Goal: Task Accomplishment & Management: Use online tool/utility

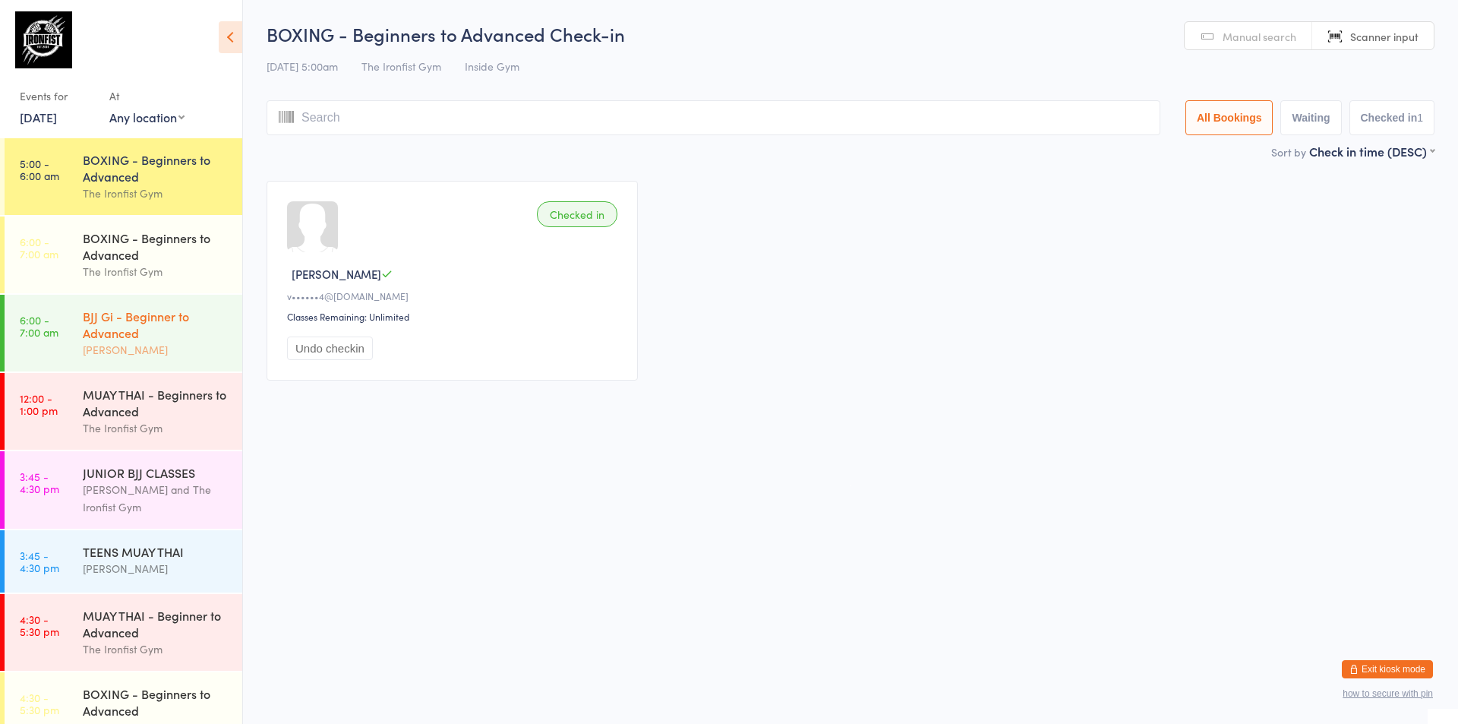
click at [138, 336] on div "BJJ Gi - Beginner to Advanced" at bounding box center [156, 324] width 147 height 33
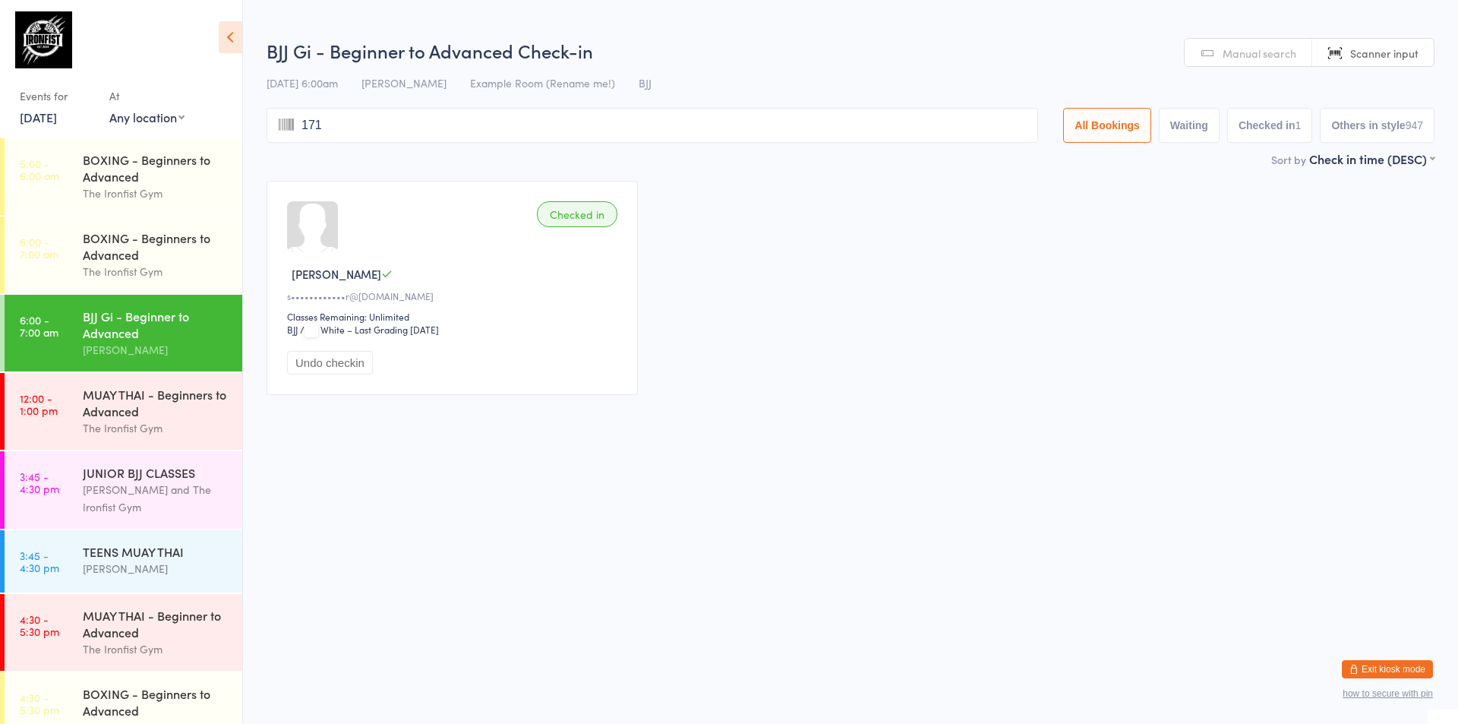
type input "1715"
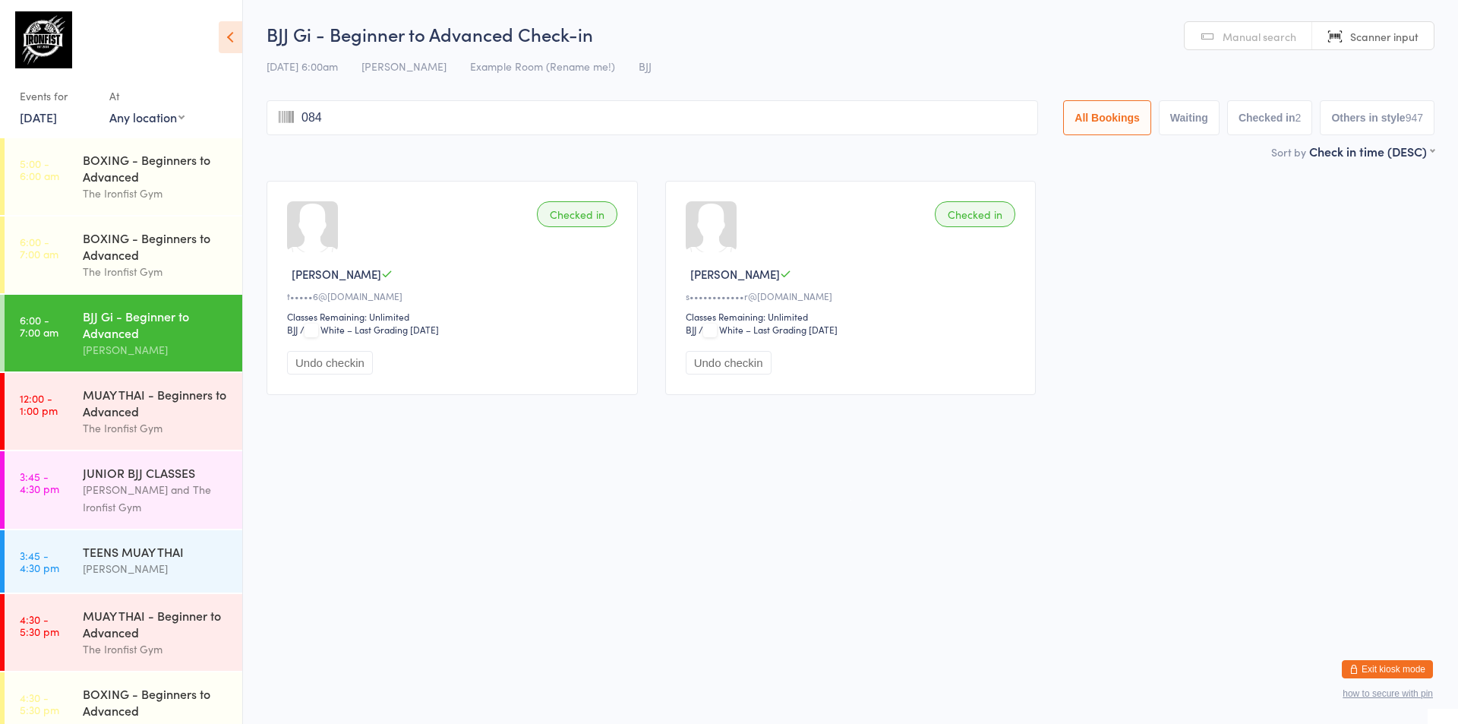
type input "0845"
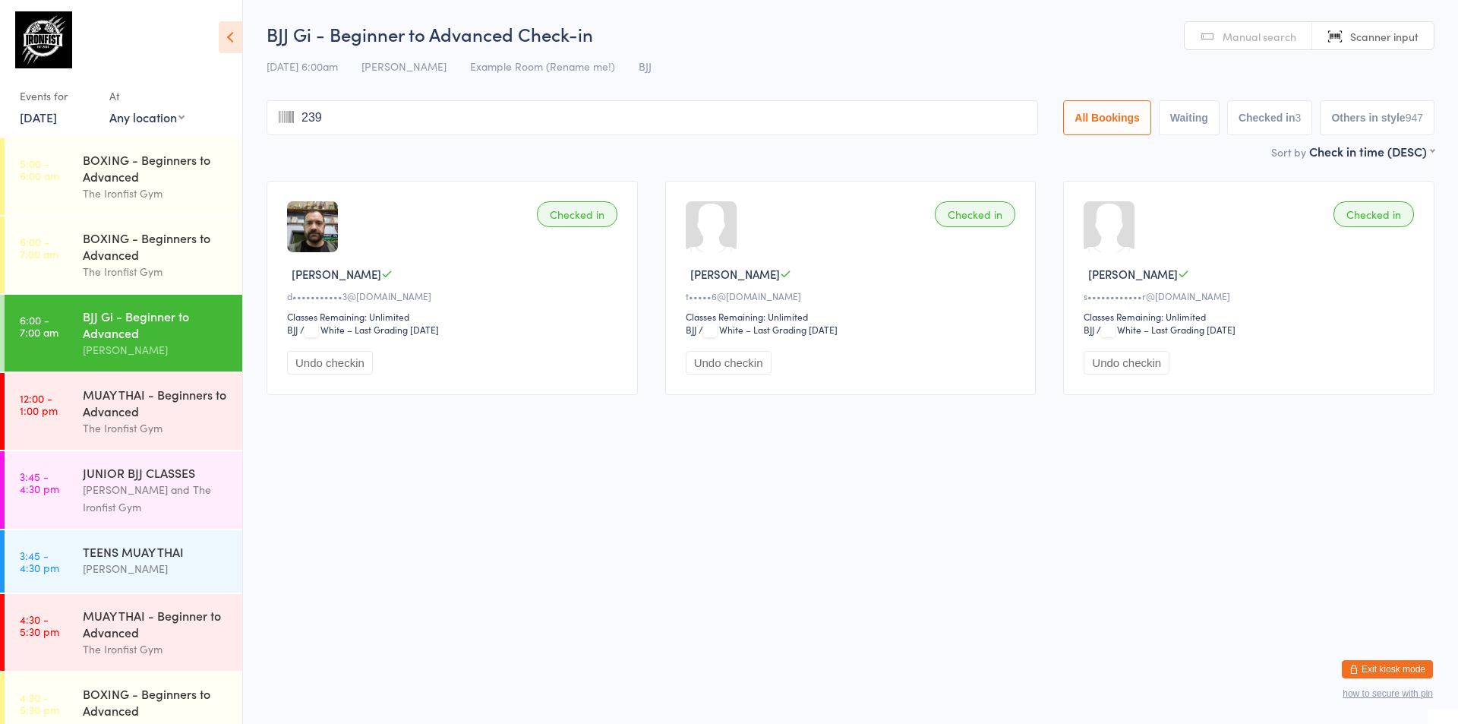
type input "2391"
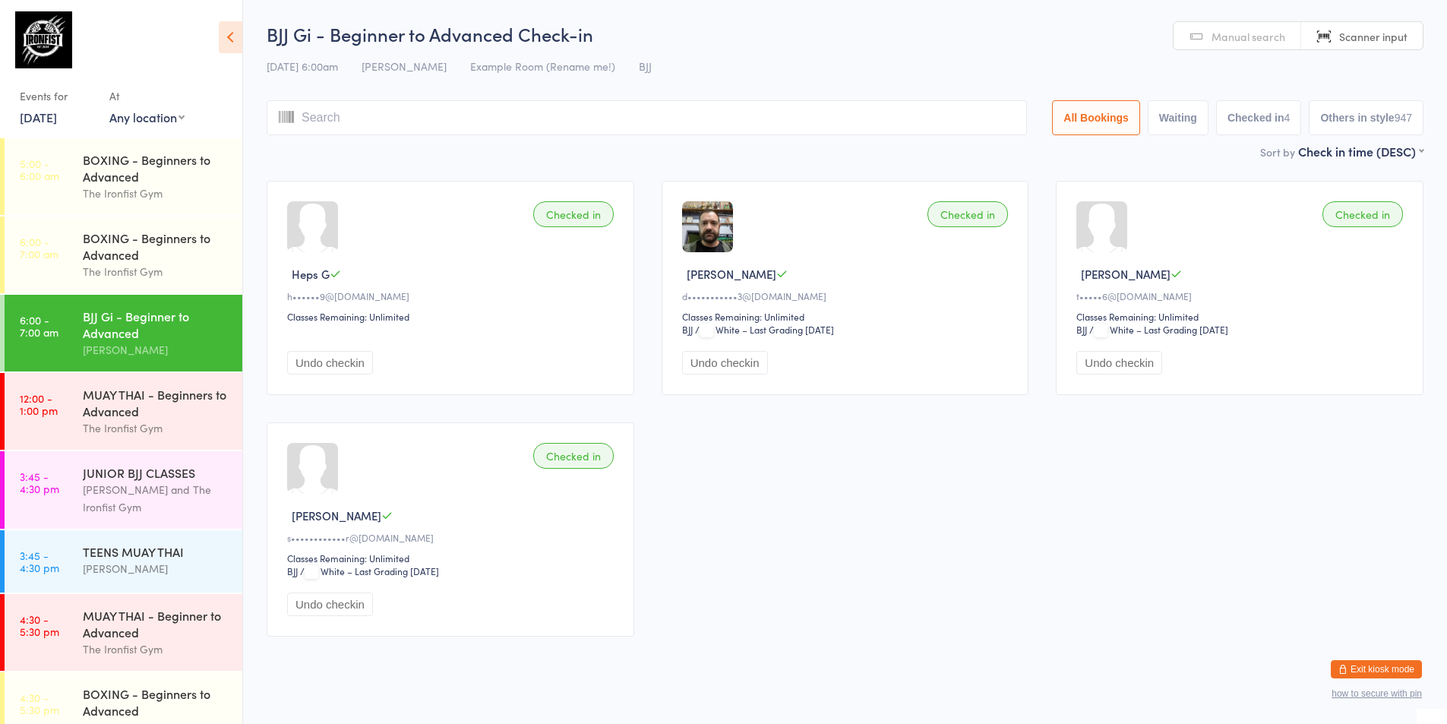
click at [1254, 34] on span "Manual search" at bounding box center [1248, 36] width 74 height 15
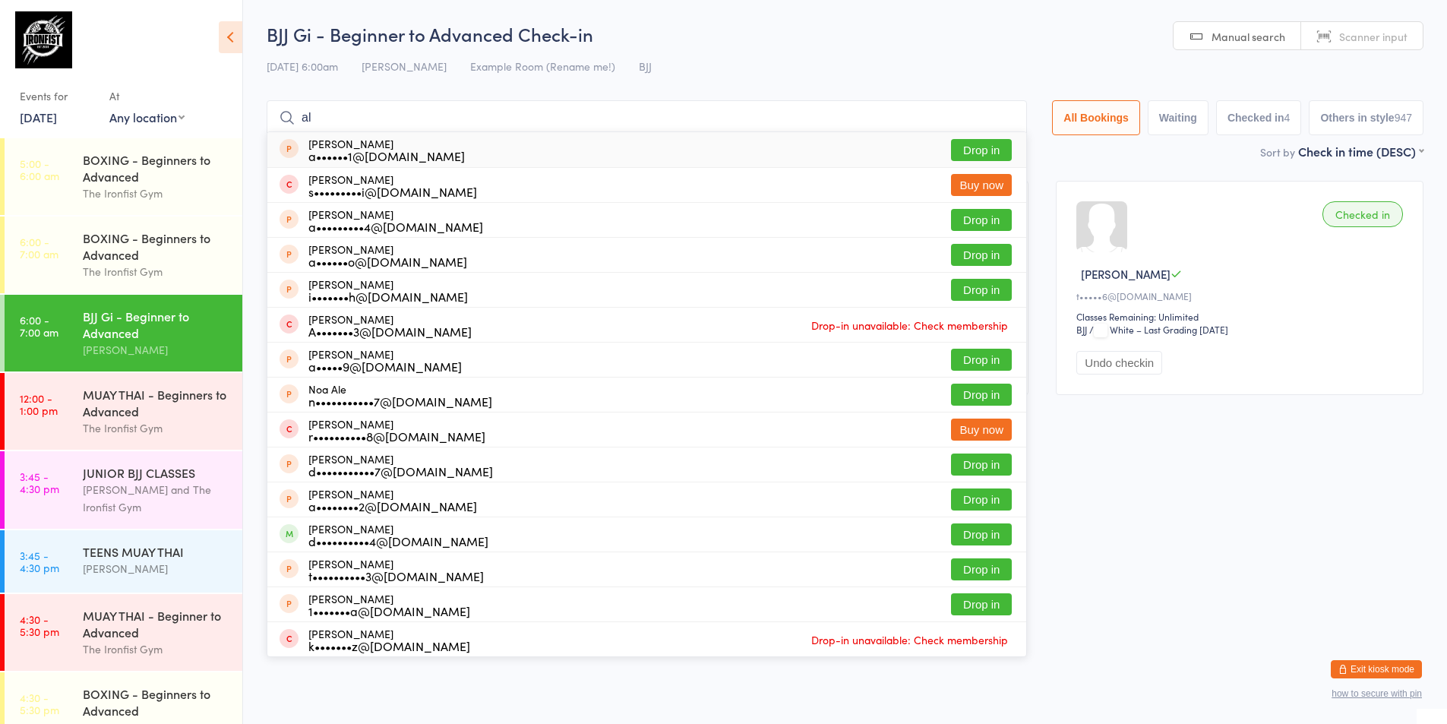
type input "[PERSON_NAME]"
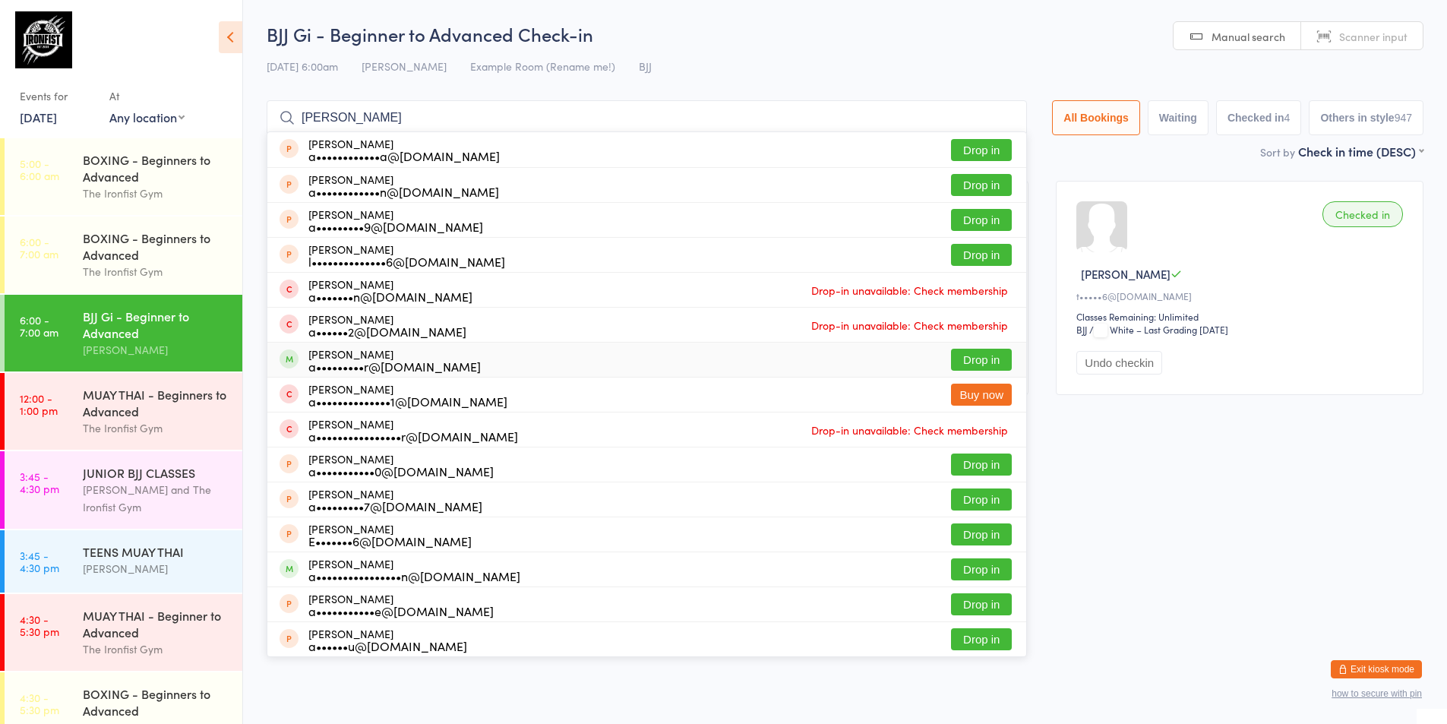
click at [952, 361] on button "Drop in" at bounding box center [981, 360] width 61 height 22
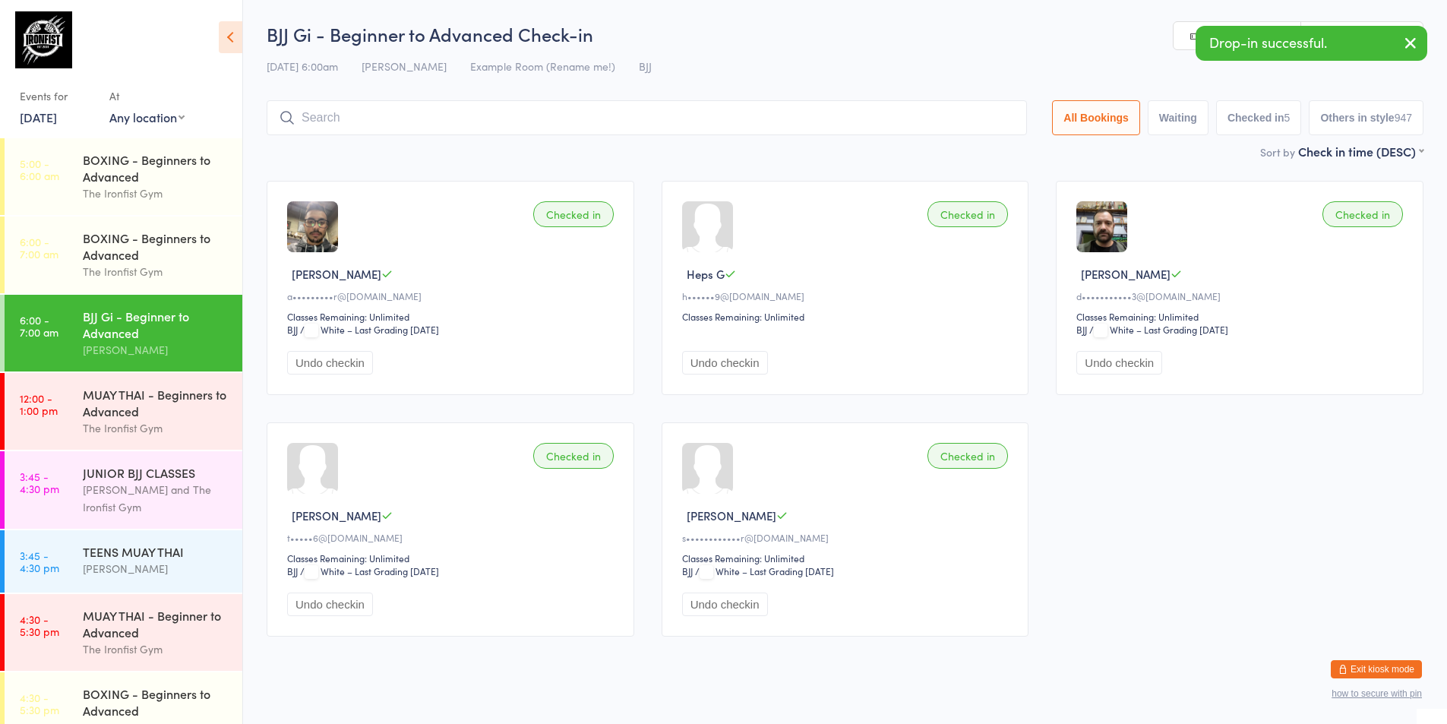
click at [1357, 68] on div "[DATE] 6:00am [PERSON_NAME] Example Room (Rename me!) BJJ" at bounding box center [845, 66] width 1157 height 25
click at [1409, 46] on icon "button" at bounding box center [1410, 42] width 18 height 19
click at [1399, 37] on span "Scanner input" at bounding box center [1373, 36] width 68 height 15
type input "1863"
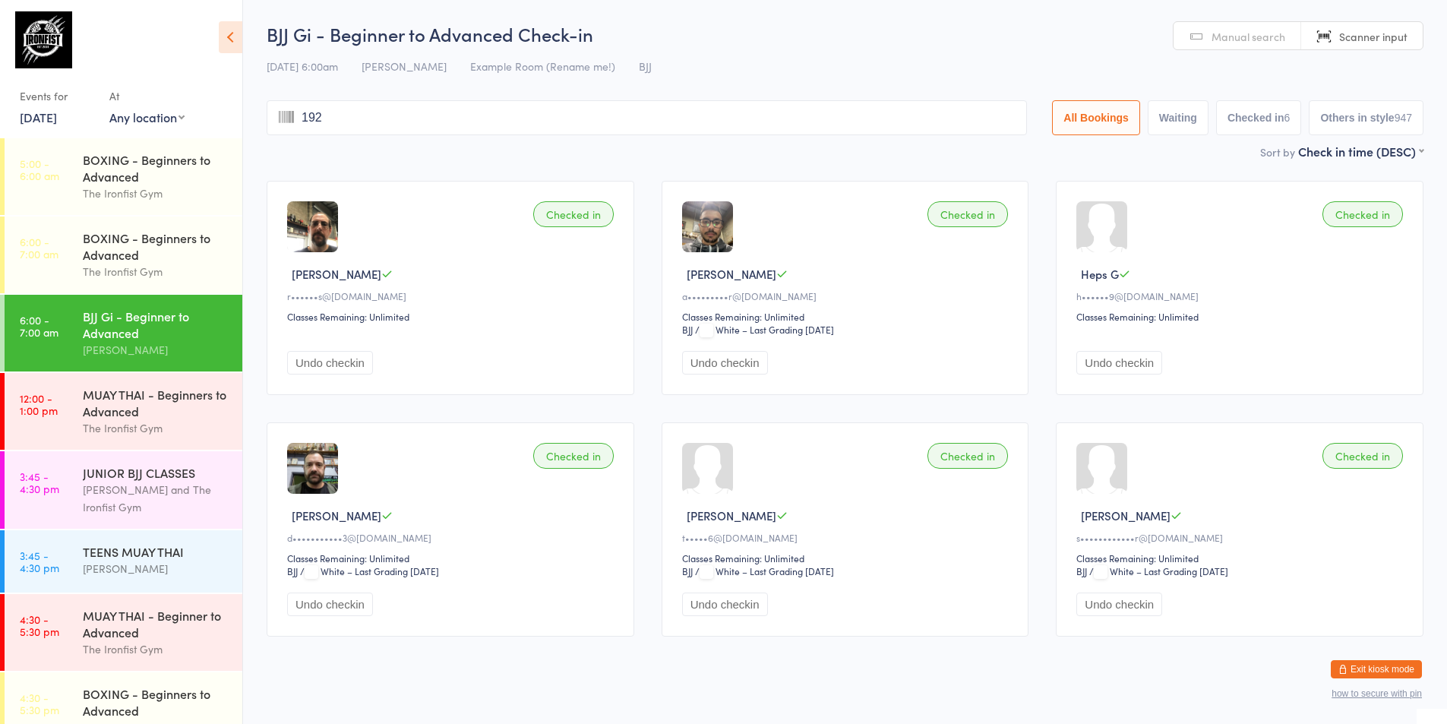
type input "1924"
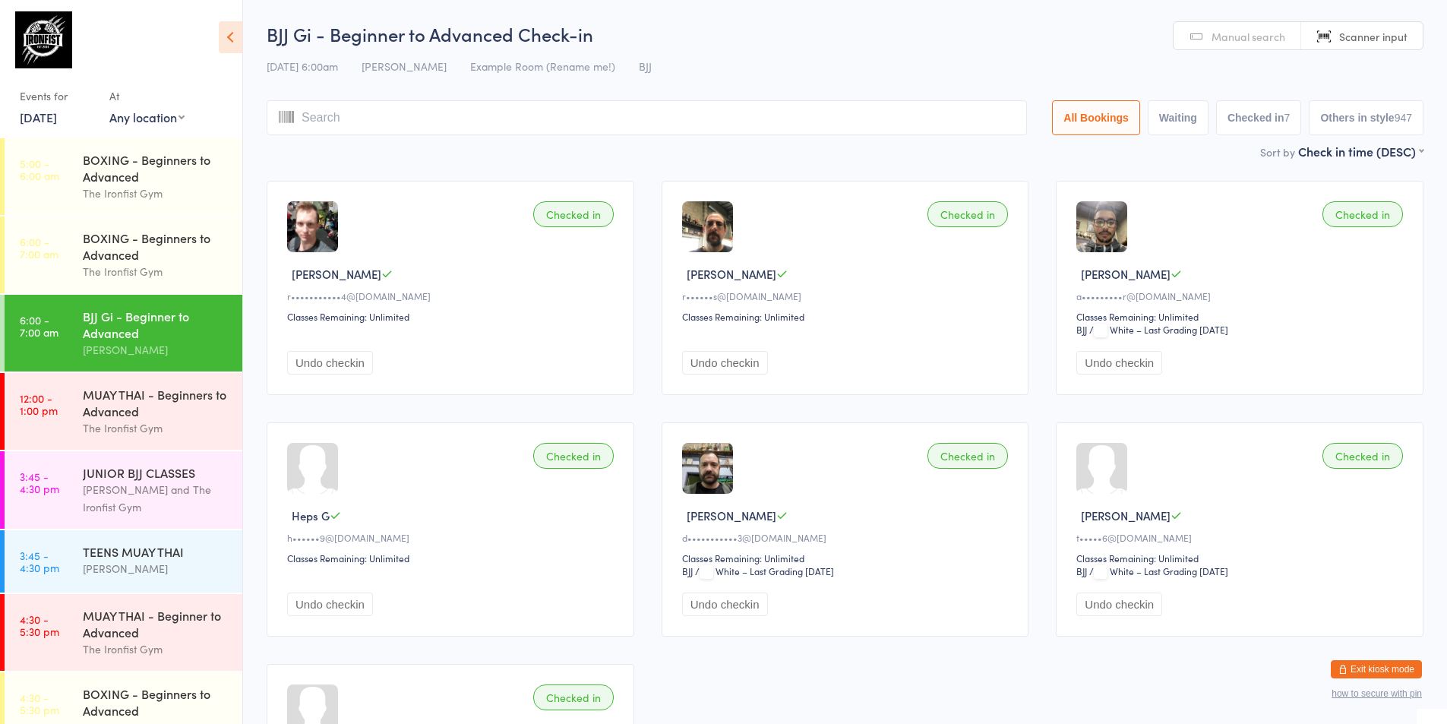
click at [96, 341] on div "[PERSON_NAME]" at bounding box center [156, 349] width 147 height 17
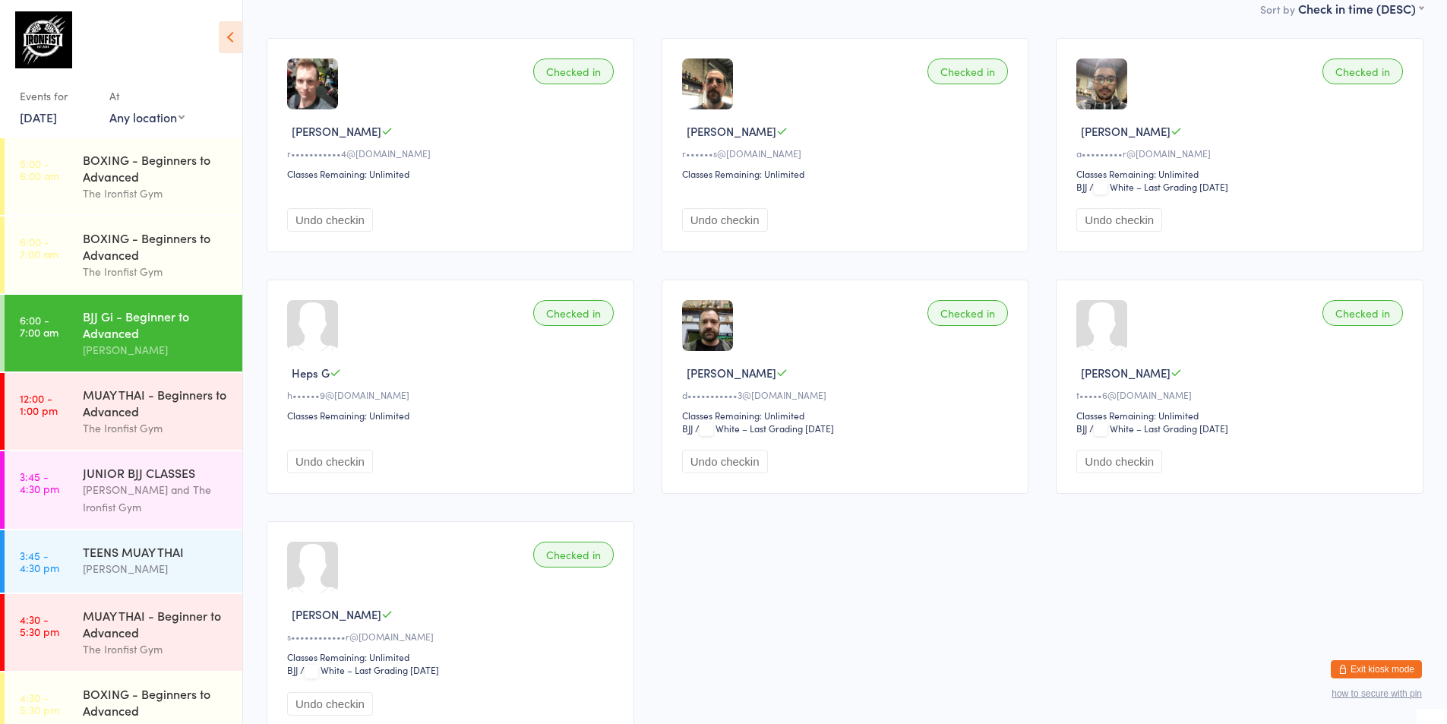
scroll to position [152, 0]
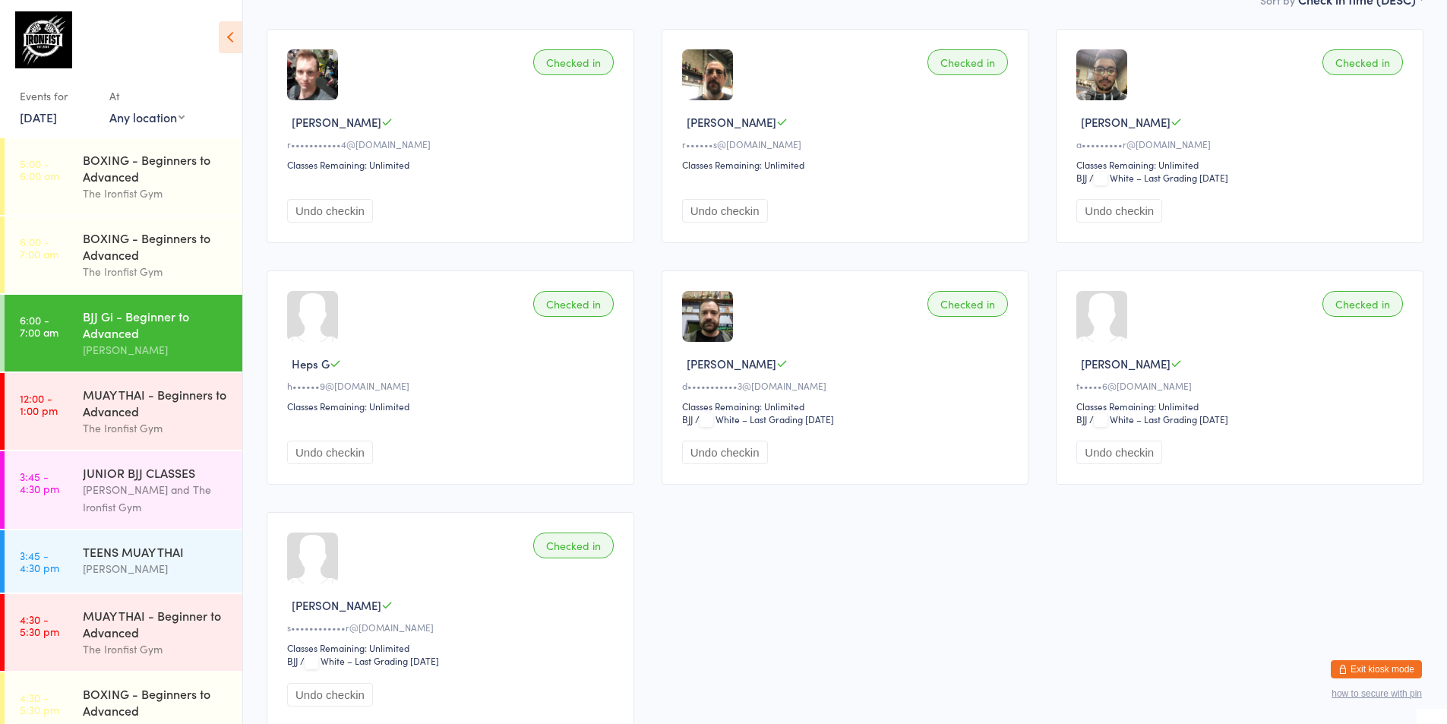
type input "3173"
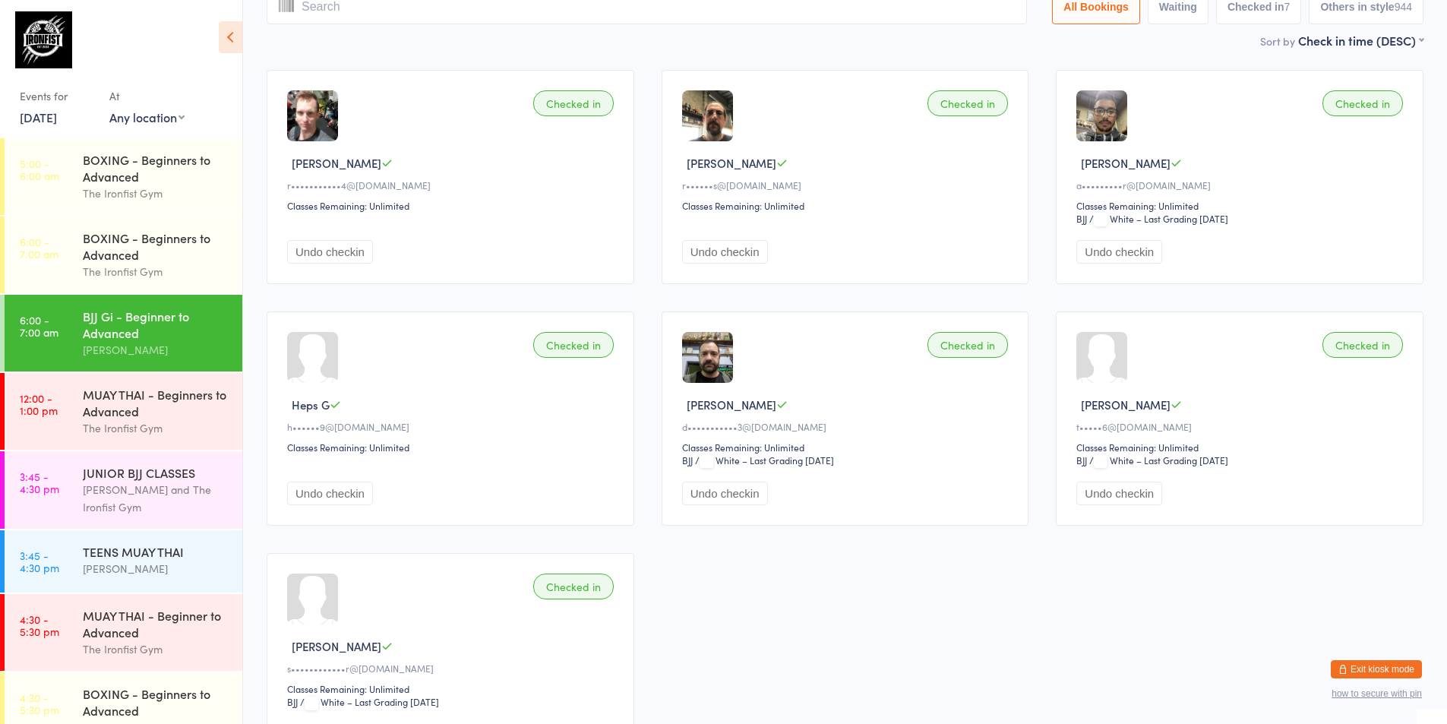
scroll to position [0, 0]
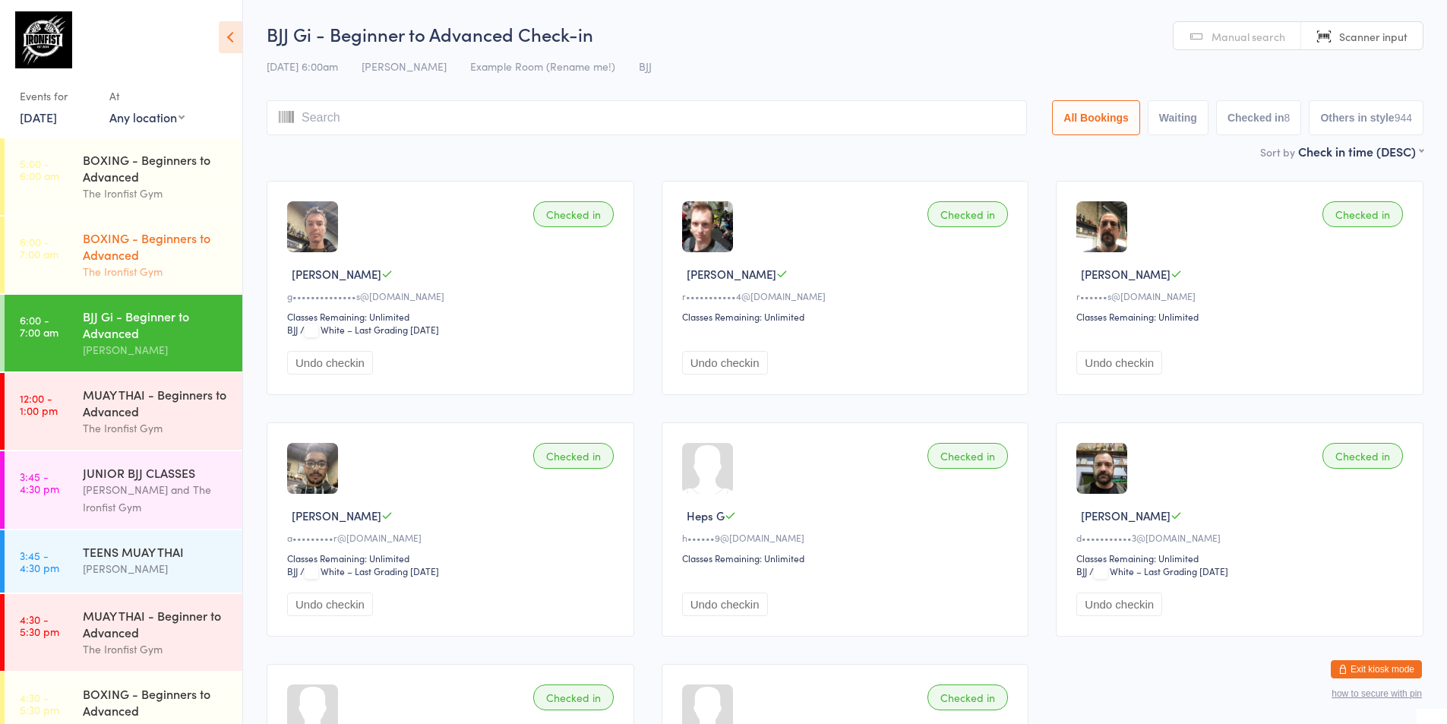
click at [184, 239] on div "BOXING - Beginners to Advanced" at bounding box center [156, 245] width 147 height 33
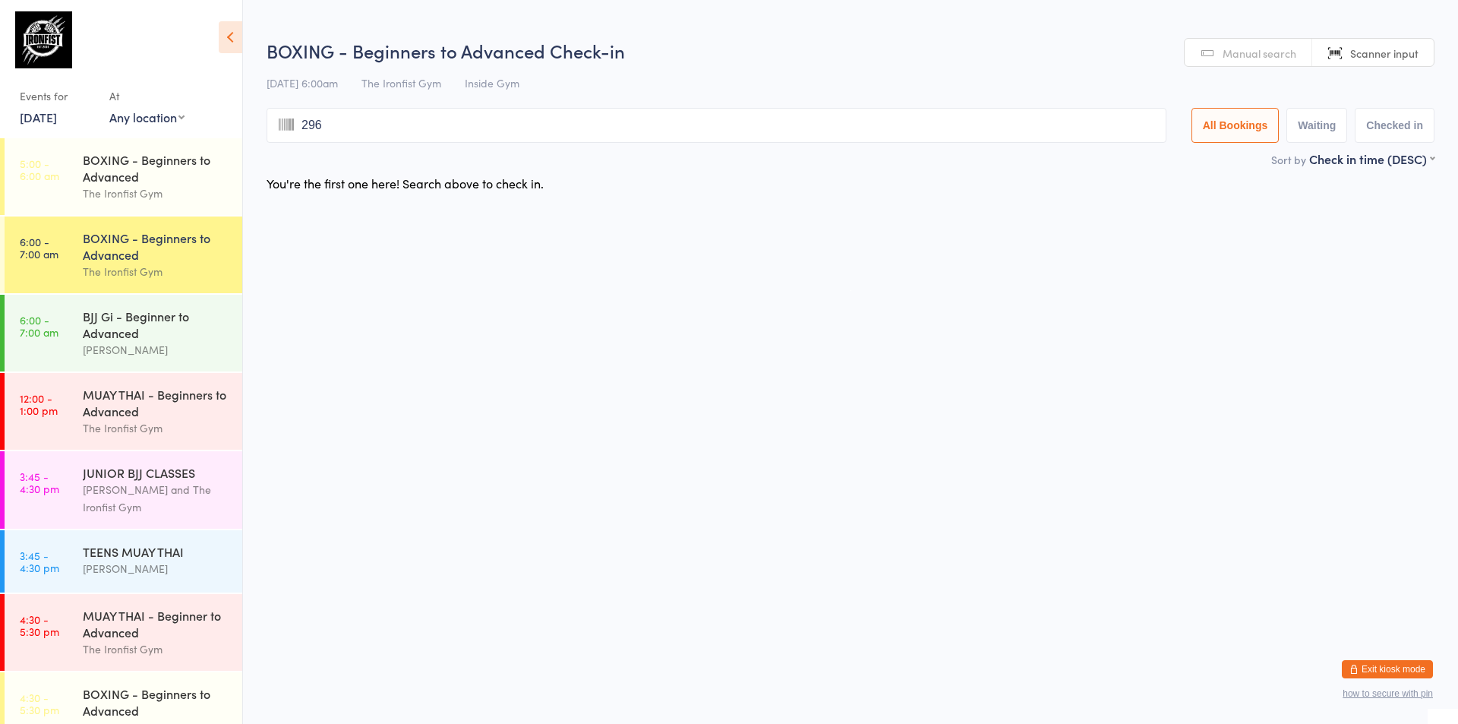
type input "2969"
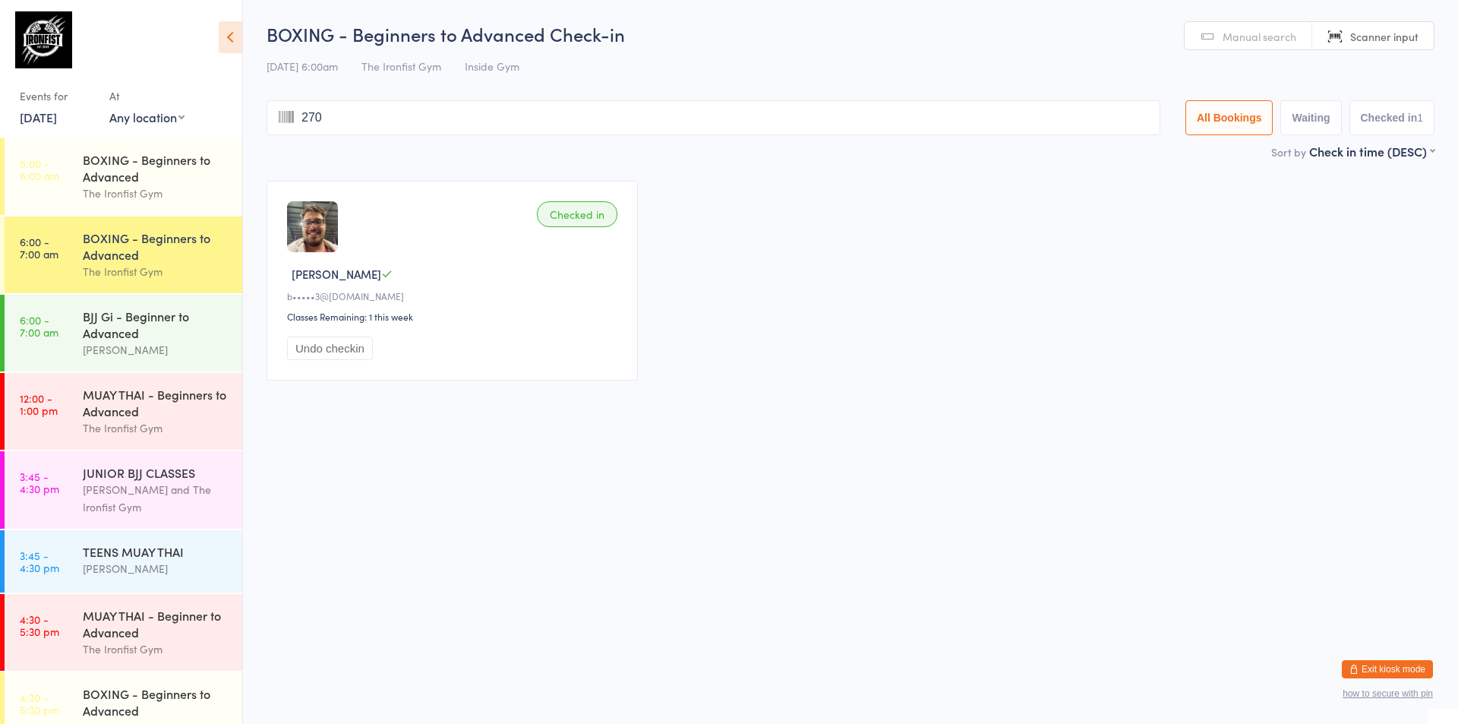
type input "2707"
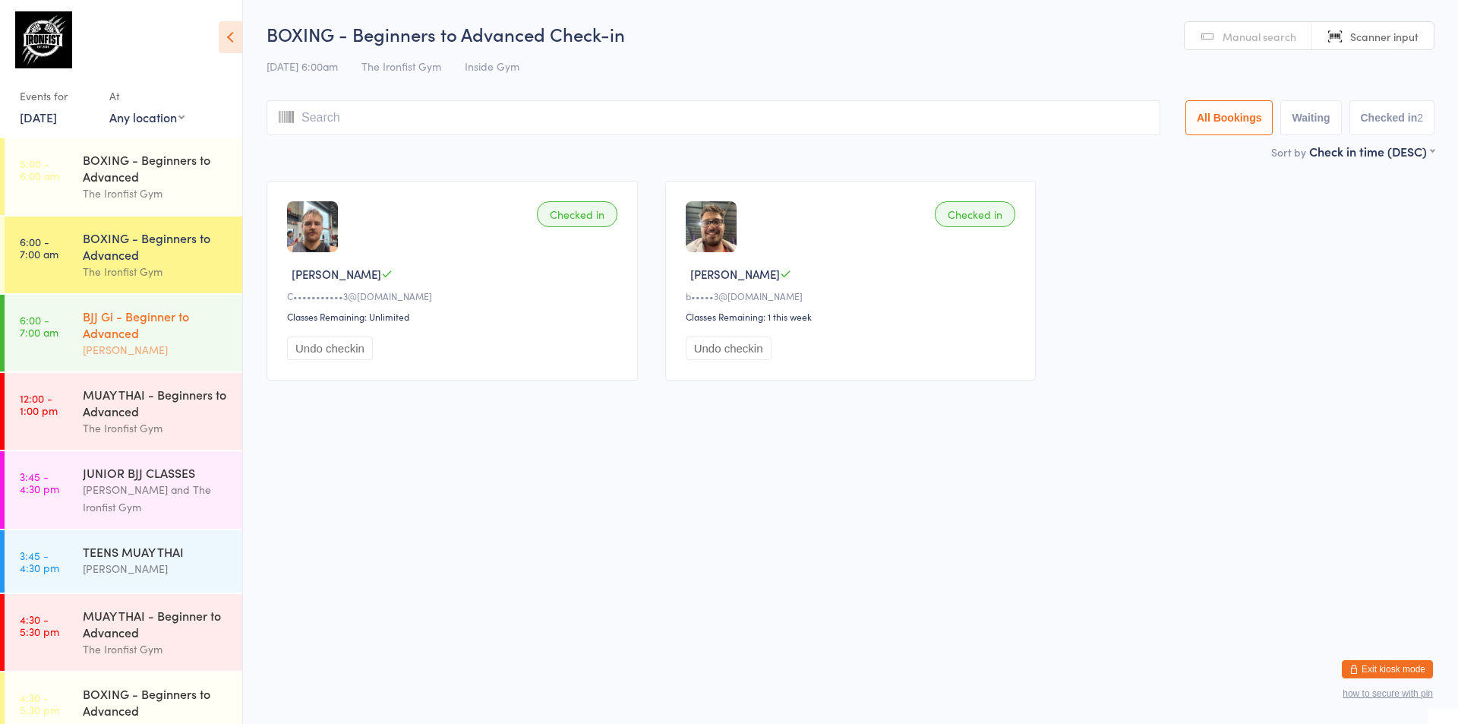
click at [160, 317] on div "BJJ Gi - Beginner to Advanced" at bounding box center [156, 324] width 147 height 33
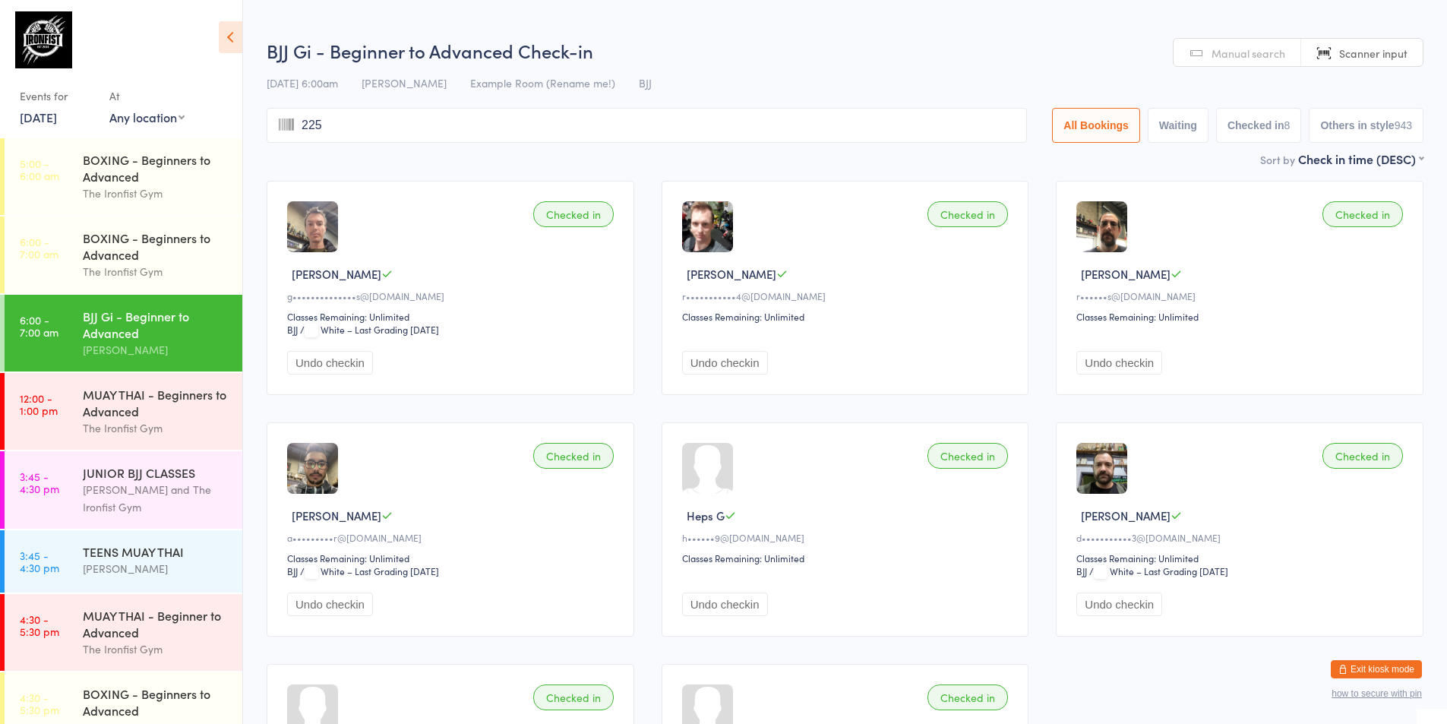
type input "2257"
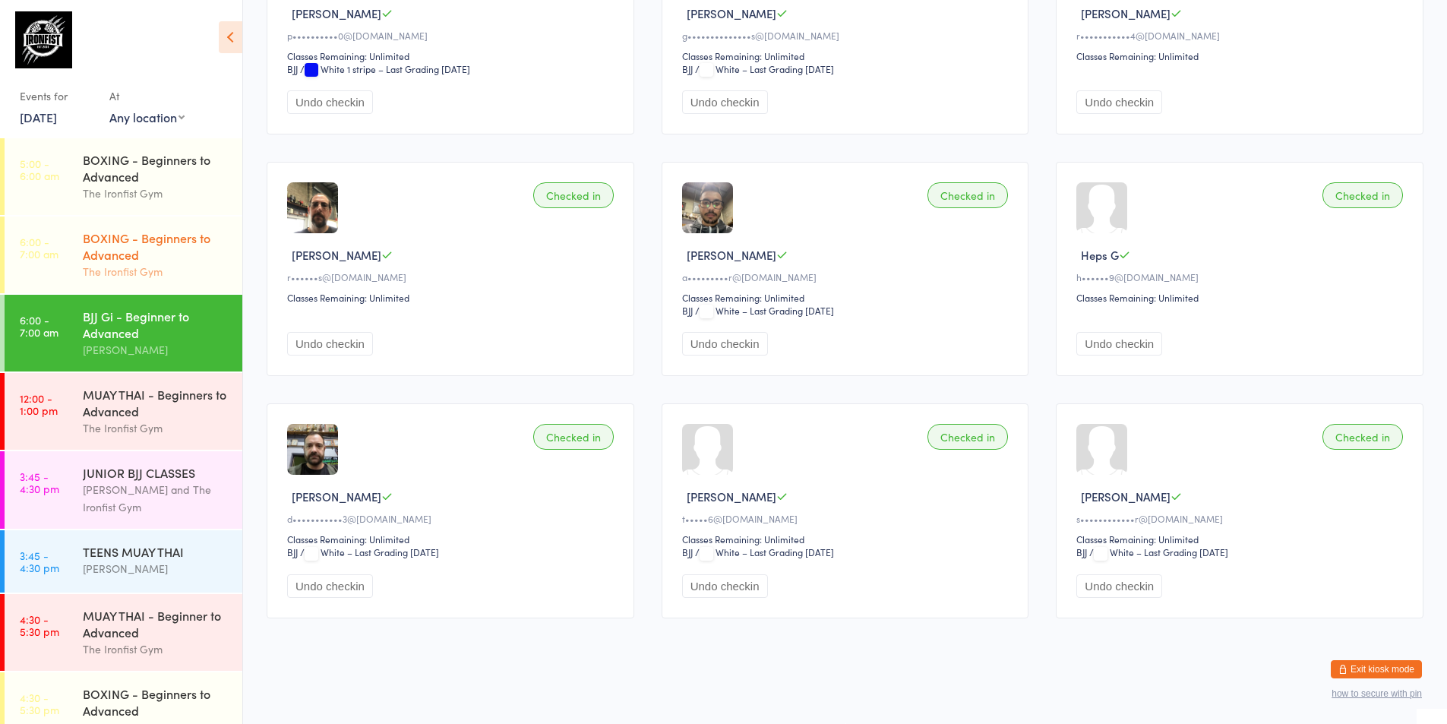
drag, startPoint x: 48, startPoint y: 219, endPoint x: 44, endPoint y: 254, distance: 35.1
click at [44, 254] on time "6:00 - 7:00 am" at bounding box center [39, 247] width 39 height 24
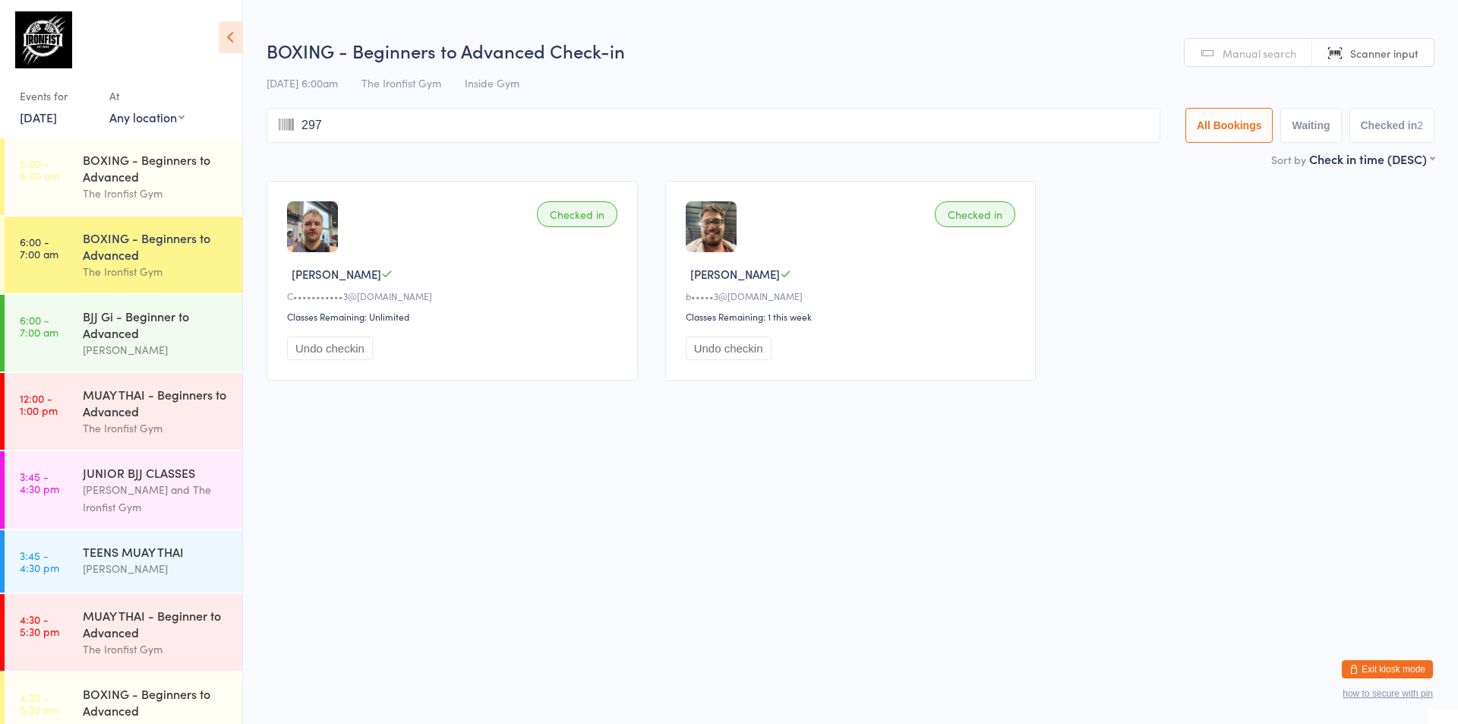
type input "2973"
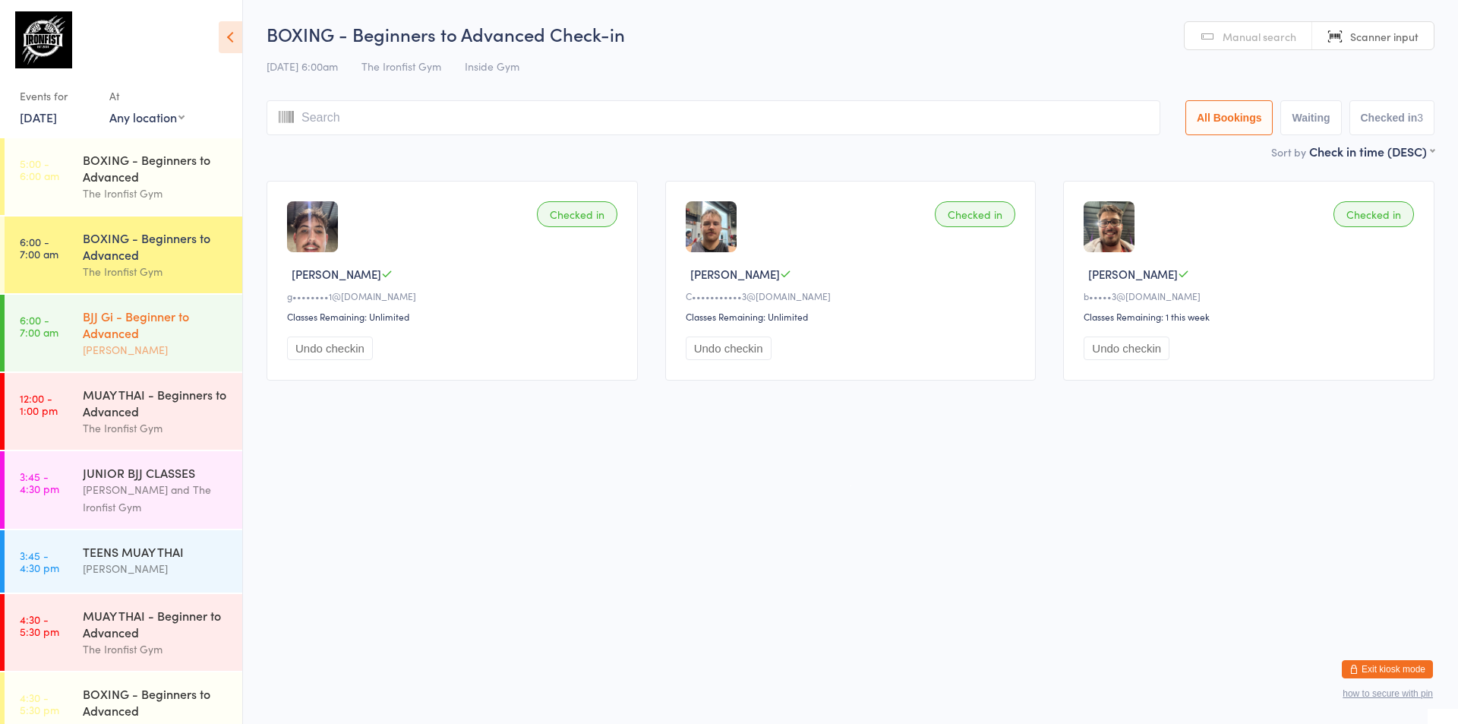
click at [173, 308] on div "BJJ Gi - Beginner to Advanced" at bounding box center [156, 324] width 147 height 33
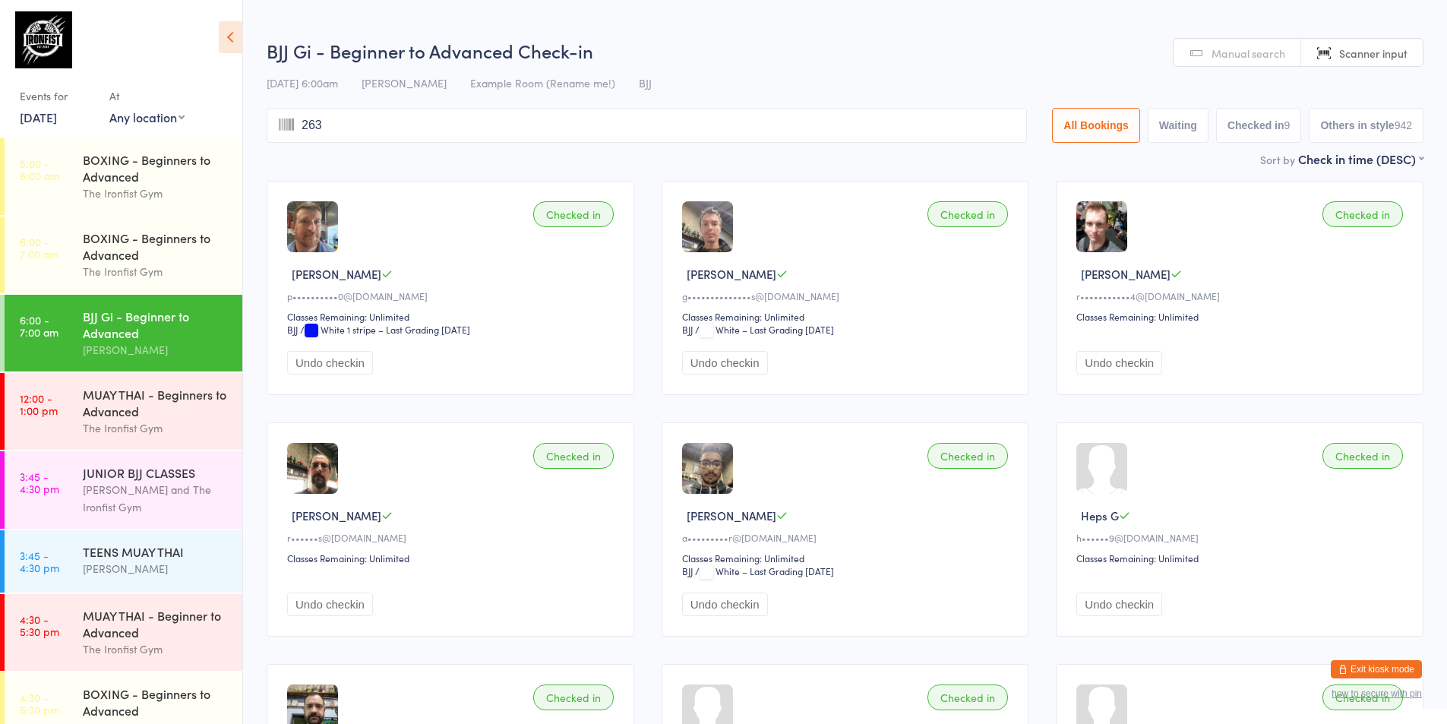
type input "2630"
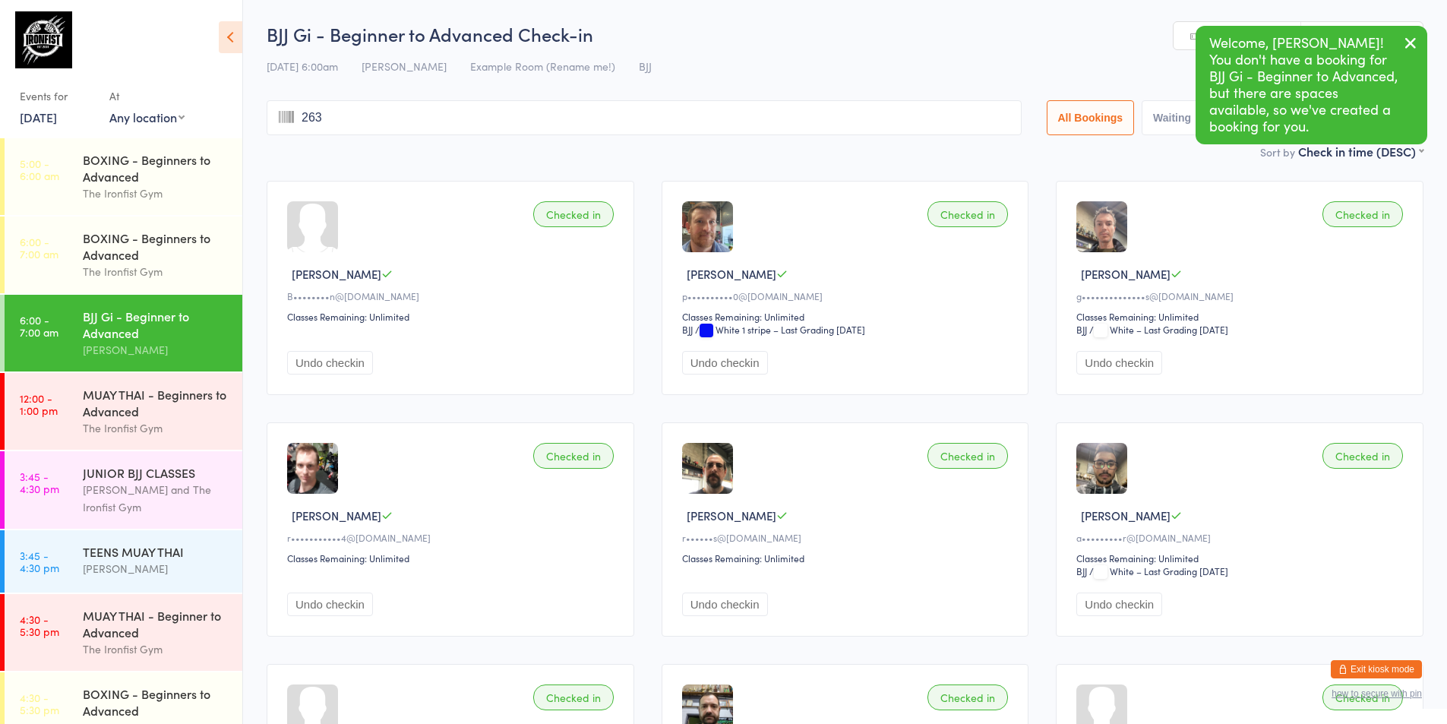
type input "2630"
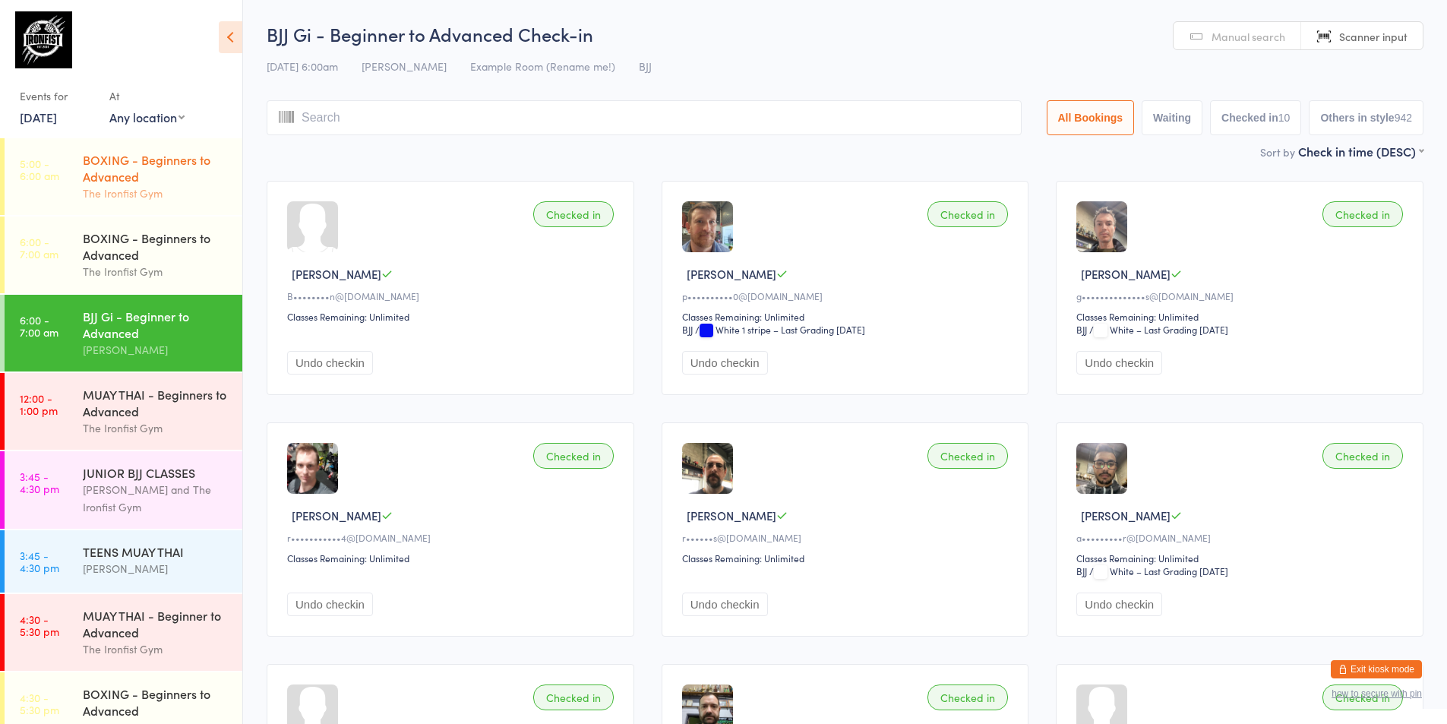
click at [136, 194] on div "The Ironfist Gym" at bounding box center [156, 193] width 147 height 17
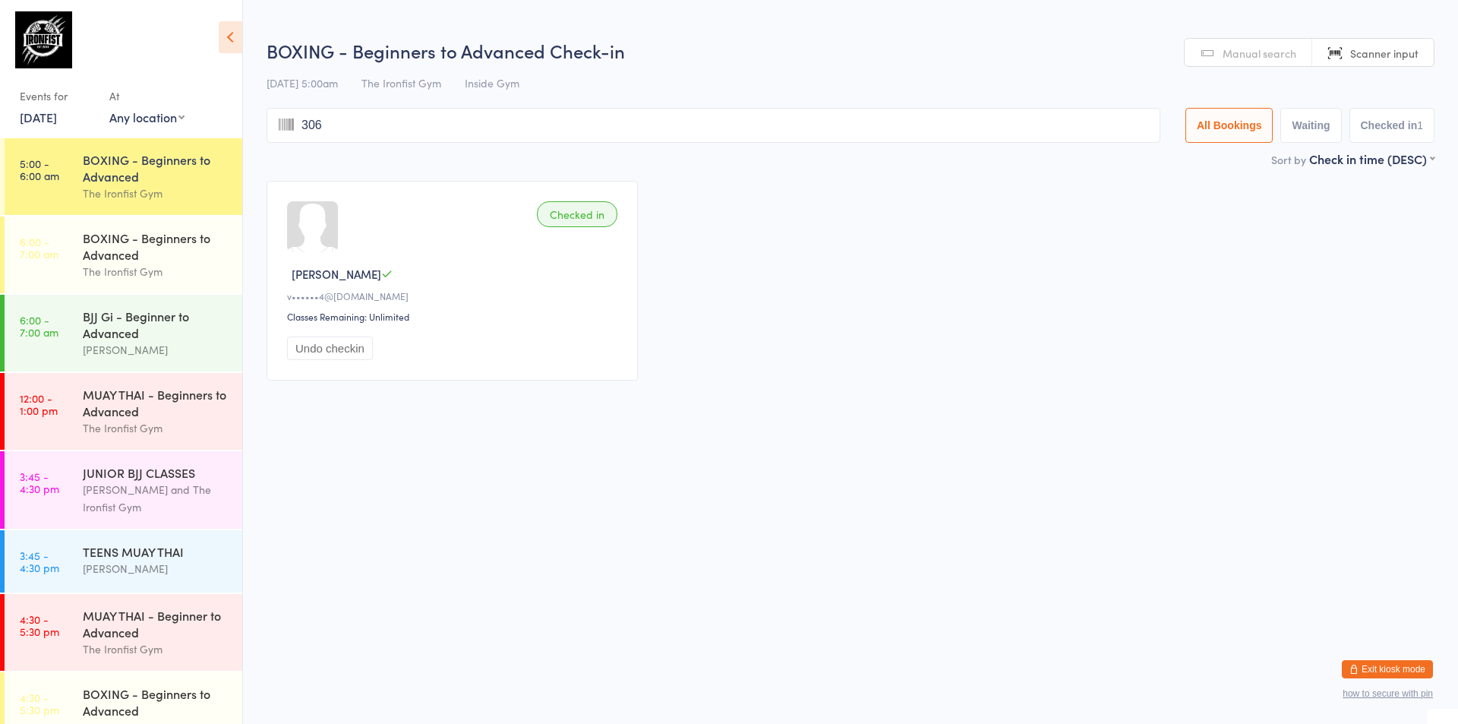
type input "3062"
